Goal: Information Seeking & Learning: Learn about a topic

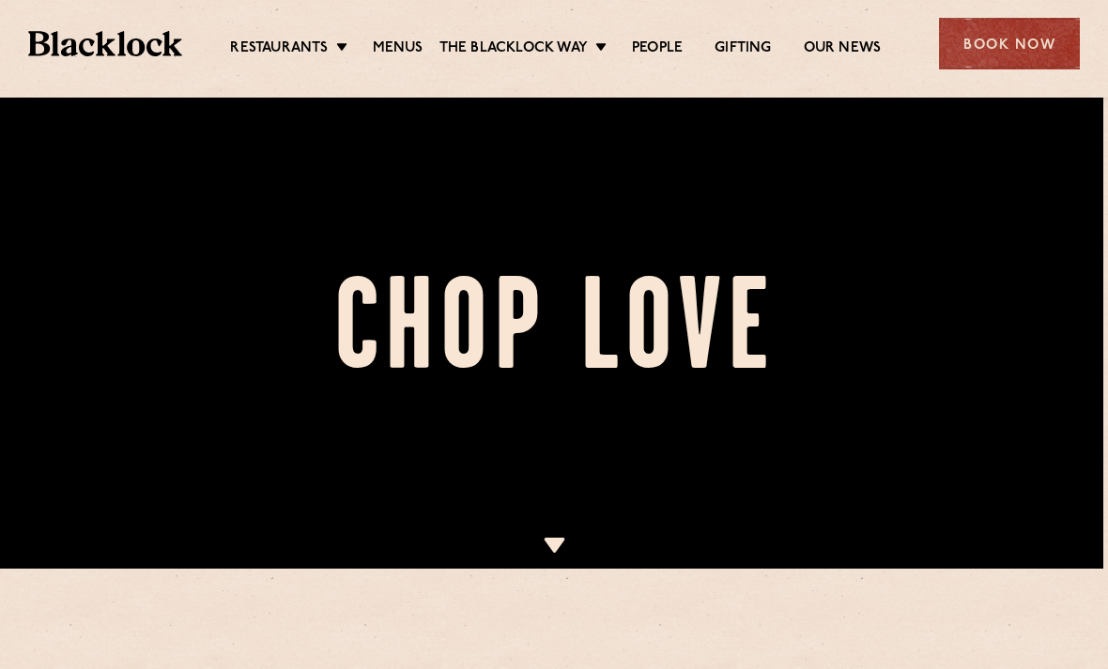
scroll to position [100, 0]
click at [564, 543] on img at bounding box center [554, 545] width 23 height 15
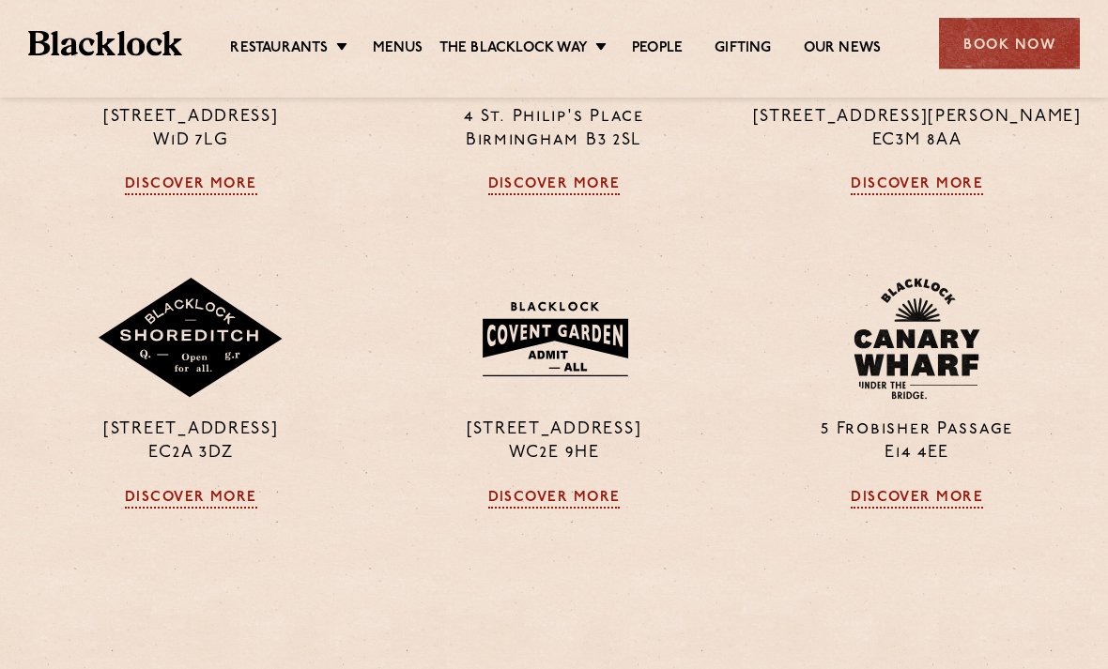
scroll to position [1431, 0]
click at [604, 388] on img at bounding box center [554, 339] width 181 height 98
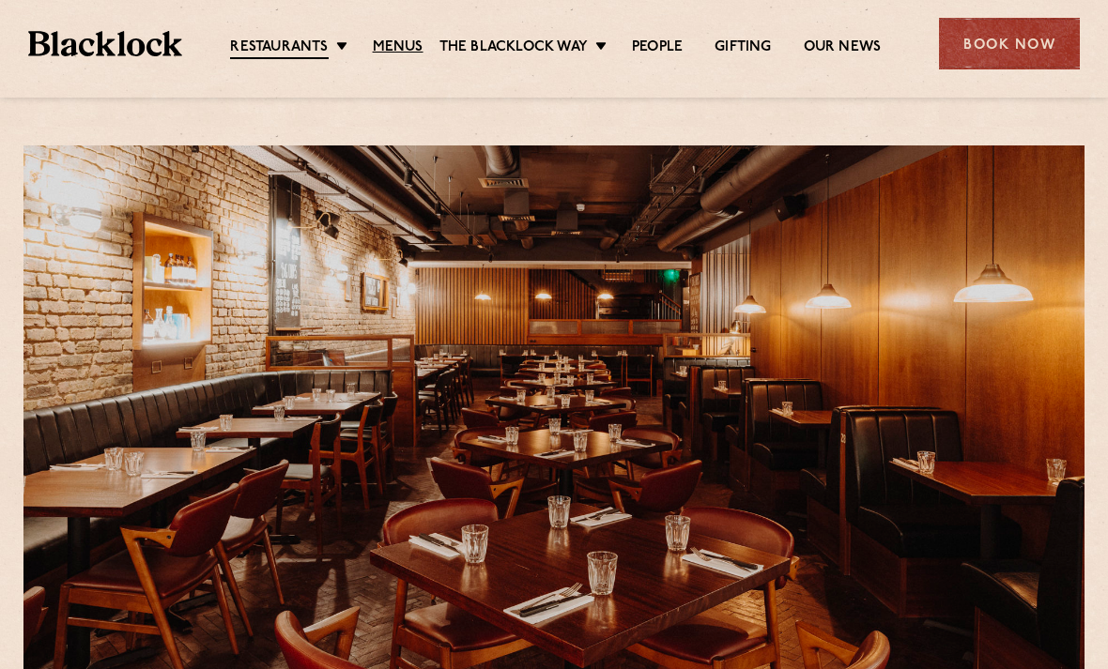
click at [393, 41] on link "Menus" at bounding box center [398, 47] width 51 height 19
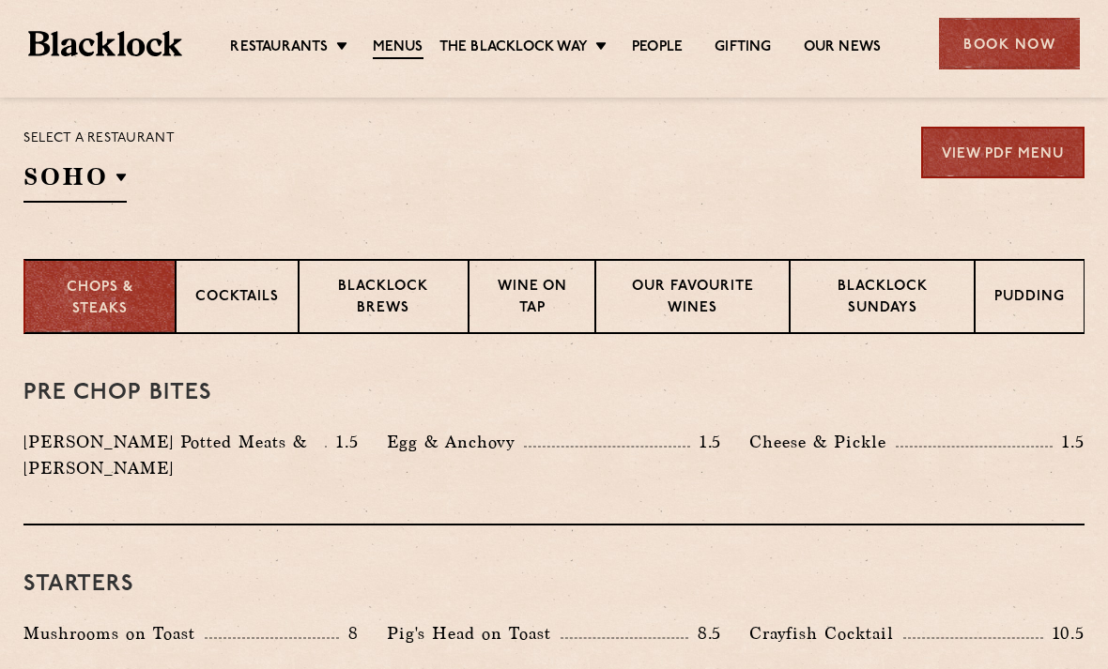
scroll to position [604, 0]
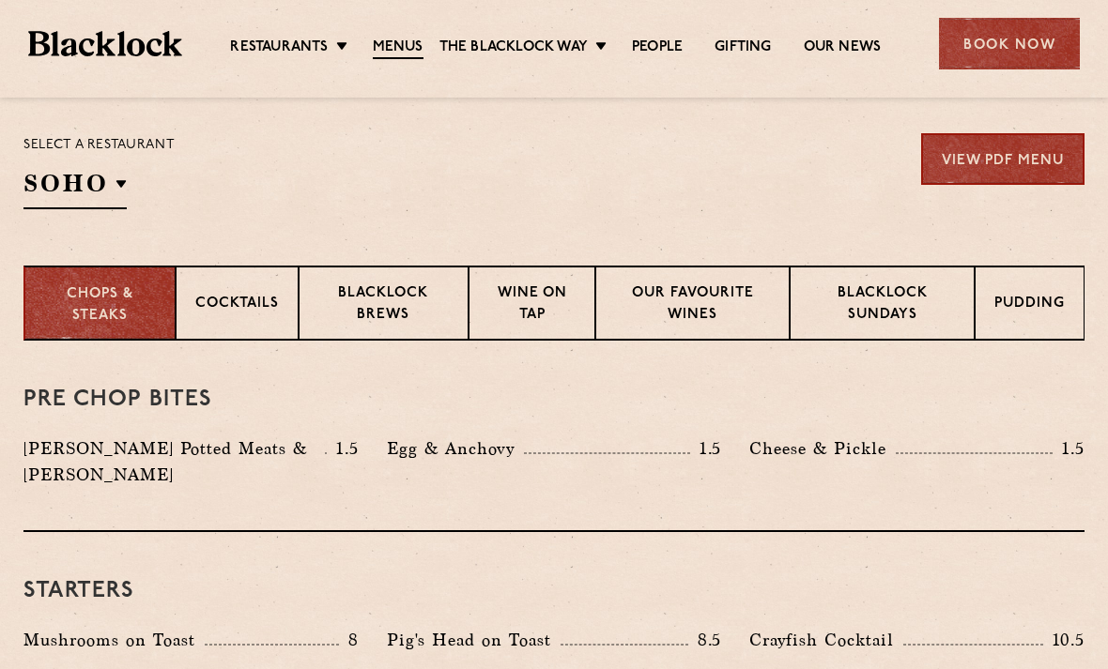
click at [140, 186] on div "Select a restaurant [GEOGRAPHIC_DATA] [GEOGRAPHIC_DATA] [GEOGRAPHIC_DATA] [GEOG…" at bounding box center [98, 171] width 151 height 76
click at [129, 181] on div "Select a restaurant [GEOGRAPHIC_DATA] [GEOGRAPHIC_DATA] [GEOGRAPHIC_DATA] [GEOG…" at bounding box center [98, 171] width 151 height 76
click at [130, 172] on div "Select a restaurant [GEOGRAPHIC_DATA] [GEOGRAPHIC_DATA] [GEOGRAPHIC_DATA] [GEOG…" at bounding box center [98, 171] width 151 height 76
click at [127, 173] on div "Select a restaurant [GEOGRAPHIC_DATA] [GEOGRAPHIC_DATA] [GEOGRAPHIC_DATA] [GEOG…" at bounding box center [98, 171] width 151 height 76
click at [127, 183] on div "Select a restaurant [GEOGRAPHIC_DATA] [GEOGRAPHIC_DATA] [GEOGRAPHIC_DATA] [GEOG…" at bounding box center [98, 171] width 151 height 76
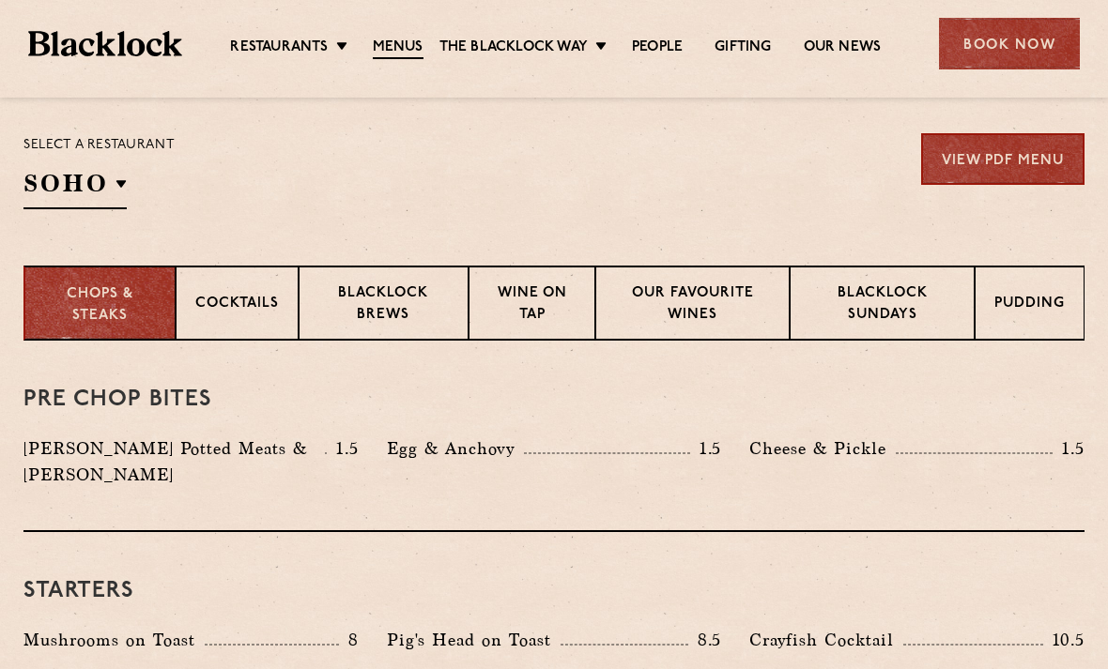
click at [133, 167] on div "Select a restaurant [GEOGRAPHIC_DATA] [GEOGRAPHIC_DATA] [GEOGRAPHIC_DATA] [GEOG…" at bounding box center [98, 171] width 151 height 76
click at [131, 183] on div "Select a restaurant [GEOGRAPHIC_DATA] [GEOGRAPHIC_DATA] [GEOGRAPHIC_DATA] [GEOG…" at bounding box center [98, 171] width 151 height 76
click at [128, 171] on div "Select a restaurant [GEOGRAPHIC_DATA] [GEOGRAPHIC_DATA] [GEOGRAPHIC_DATA] [GEOG…" at bounding box center [98, 171] width 151 height 76
click at [141, 165] on div "Select a restaurant [GEOGRAPHIC_DATA] [GEOGRAPHIC_DATA] [GEOGRAPHIC_DATA] [GEOG…" at bounding box center [98, 171] width 151 height 76
click at [140, 190] on div "Select a restaurant [GEOGRAPHIC_DATA] [GEOGRAPHIC_DATA] [GEOGRAPHIC_DATA] [GEOG…" at bounding box center [98, 171] width 151 height 76
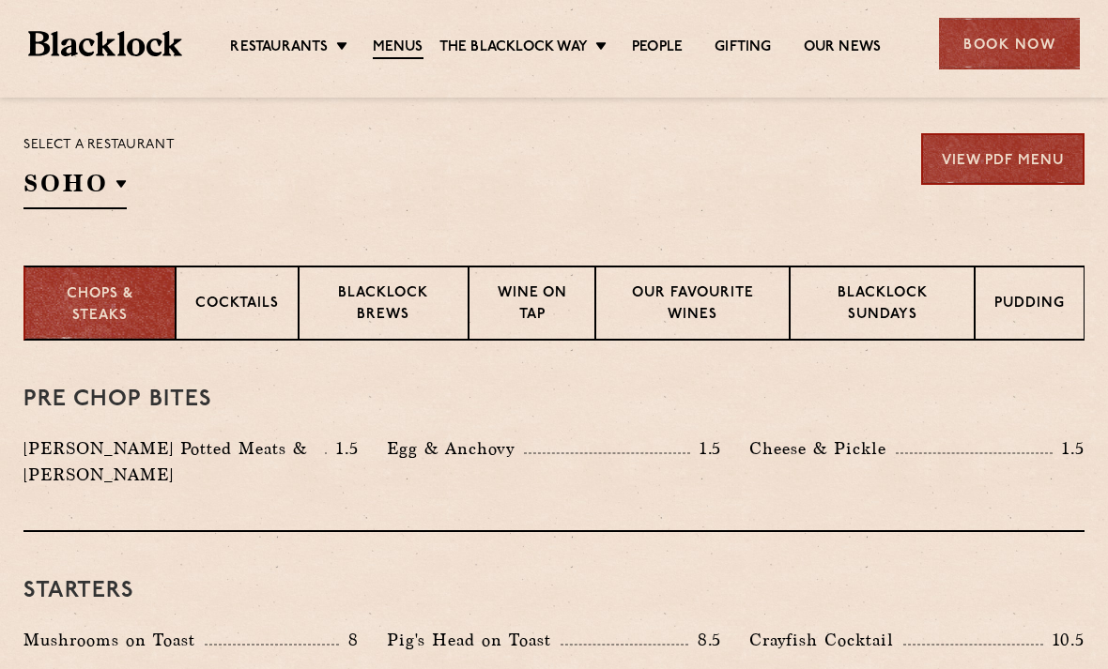
scroll to position [603, 0]
click at [132, 175] on div "Select a restaurant [GEOGRAPHIC_DATA] [GEOGRAPHIC_DATA] [GEOGRAPHIC_DATA] [GEOG…" at bounding box center [98, 172] width 151 height 76
click at [142, 192] on div "Select a restaurant [GEOGRAPHIC_DATA] [GEOGRAPHIC_DATA] [GEOGRAPHIC_DATA] [GEOG…" at bounding box center [98, 172] width 151 height 76
click at [143, 183] on div "Select a restaurant [GEOGRAPHIC_DATA] [GEOGRAPHIC_DATA] [GEOGRAPHIC_DATA] [GEOG…" at bounding box center [98, 172] width 151 height 76
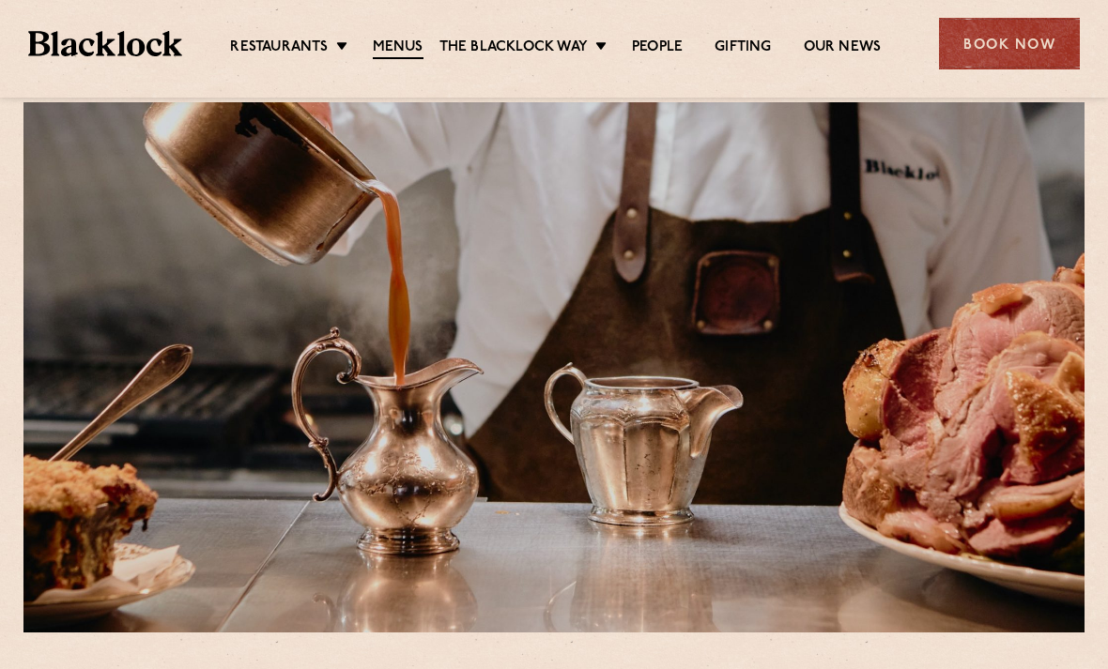
scroll to position [42, 0]
